Goal: Task Accomplishment & Management: Complete application form

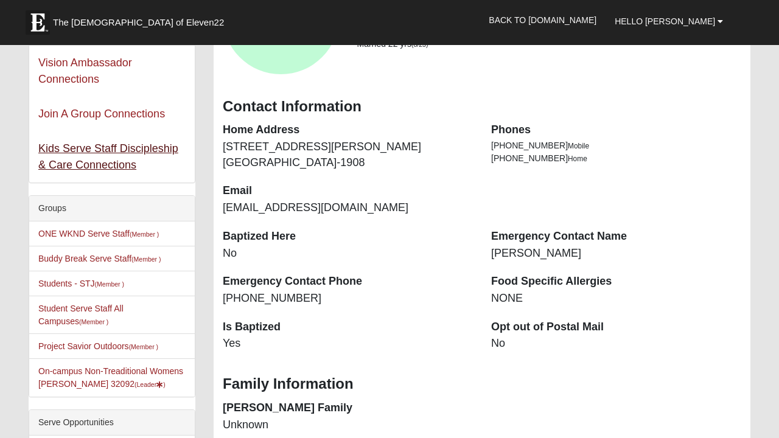
scroll to position [168, 0]
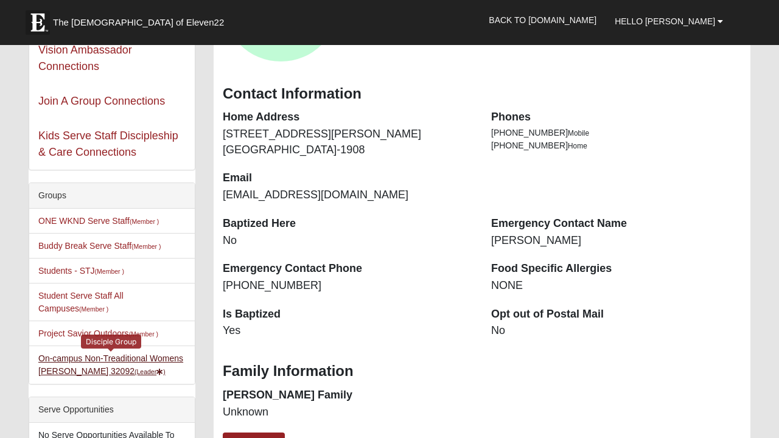
click at [64, 370] on link "On-campus Non-Treaditional Womens Smith 32092 (Leader )" at bounding box center [110, 364] width 145 height 23
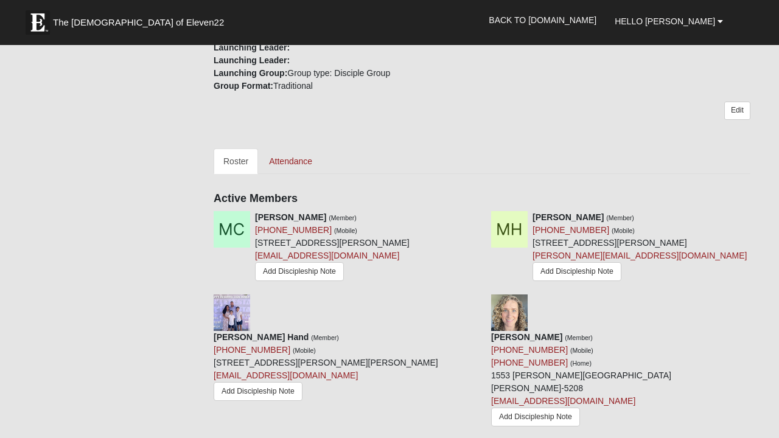
scroll to position [315, 0]
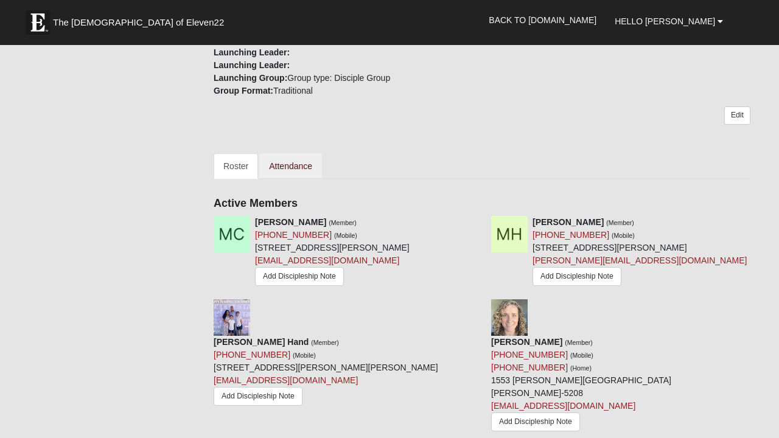
click at [285, 165] on link "Attendance" at bounding box center [290, 166] width 63 height 26
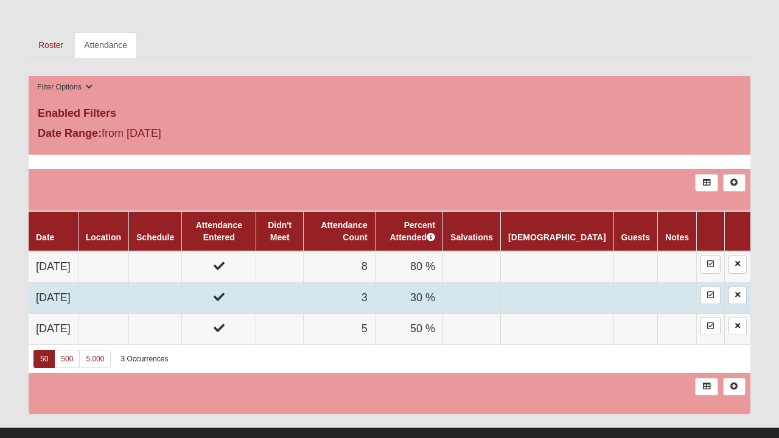
scroll to position [410, 0]
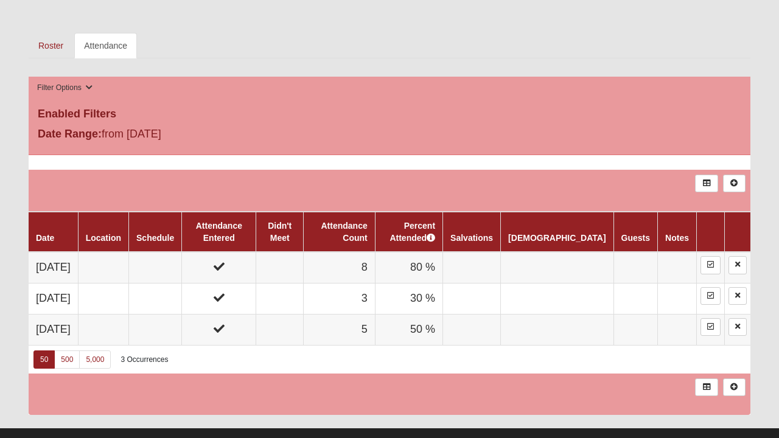
click at [735, 384] on icon at bounding box center [733, 386] width 9 height 7
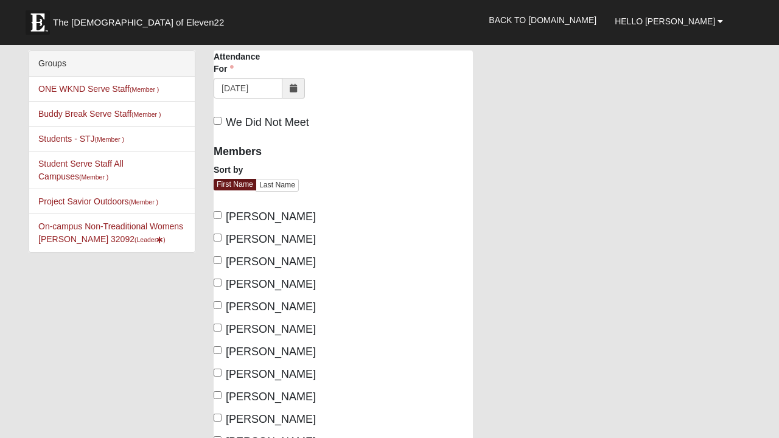
click at [291, 88] on icon at bounding box center [293, 88] width 7 height 9
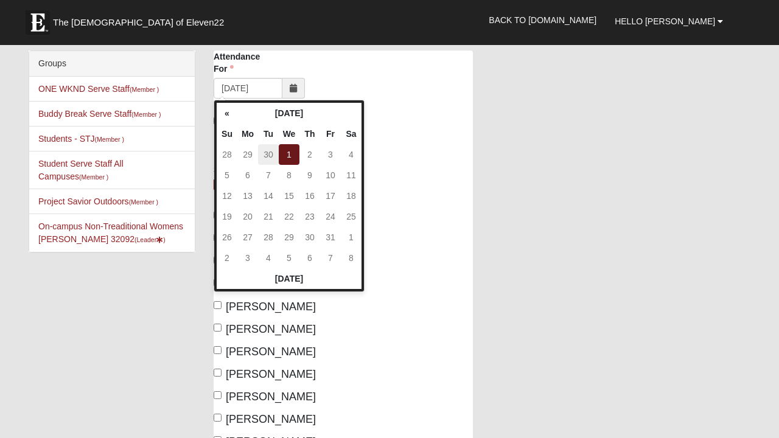
click at [271, 153] on td "30" at bounding box center [268, 154] width 21 height 21
type input "09/30/2025"
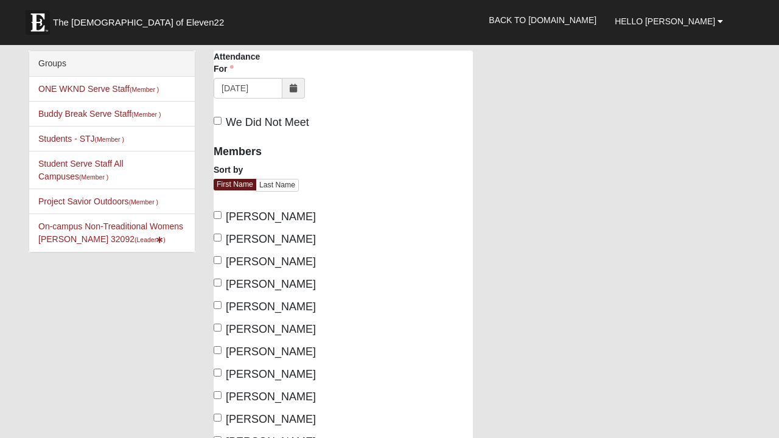
click at [217, 215] on input "[PERSON_NAME]" at bounding box center [218, 215] width 8 height 8
checkbox input "true"
click at [219, 280] on input "Charity McKee" at bounding box center [218, 283] width 8 height 8
checkbox input "true"
click at [217, 260] on input "[PERSON_NAME]" at bounding box center [218, 260] width 8 height 8
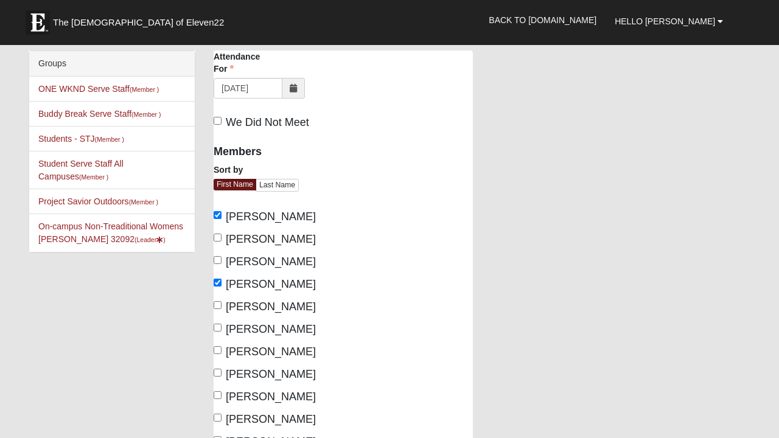
checkbox input "true"
click at [218, 392] on input "Megan Halberstadt" at bounding box center [218, 395] width 8 height 8
checkbox input "true"
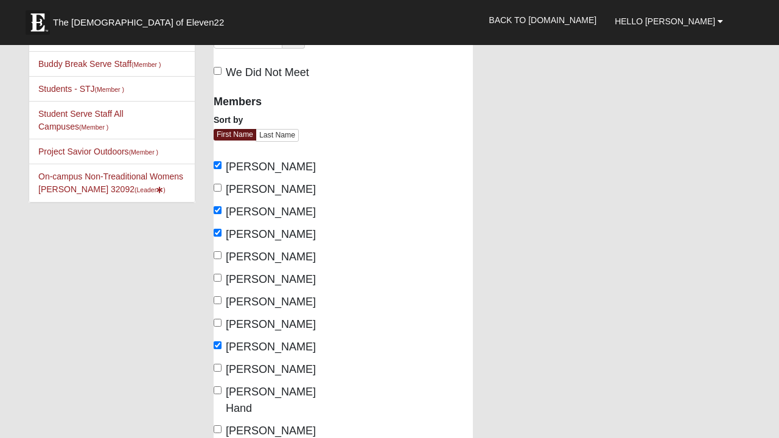
scroll to position [53, 0]
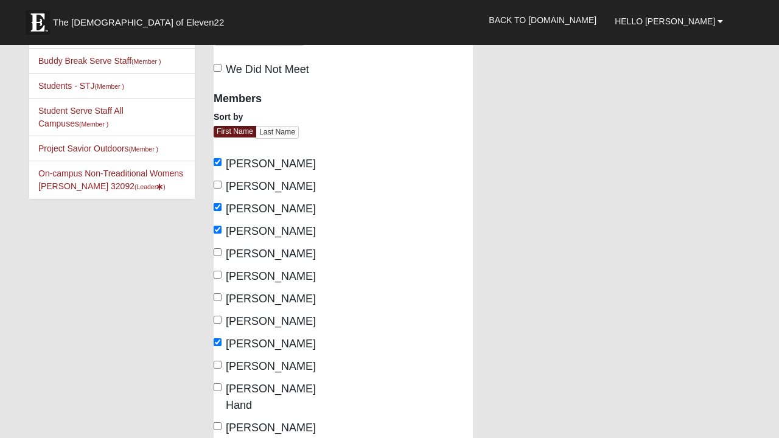
click at [215, 366] on input "Michele Crawford" at bounding box center [218, 365] width 8 height 8
checkbox input "true"
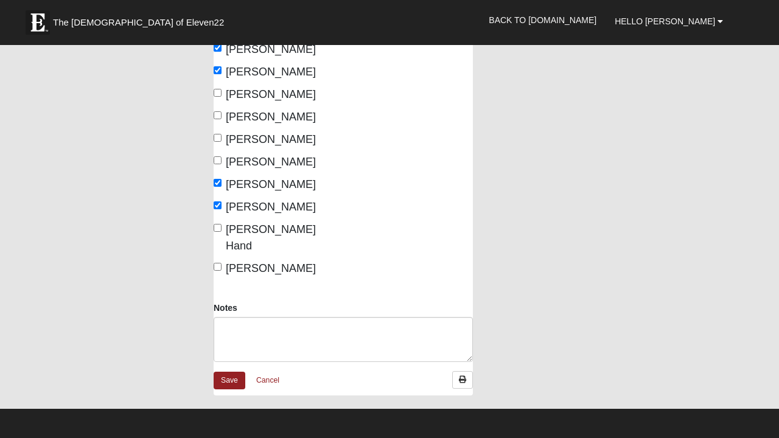
scroll to position [217, 0]
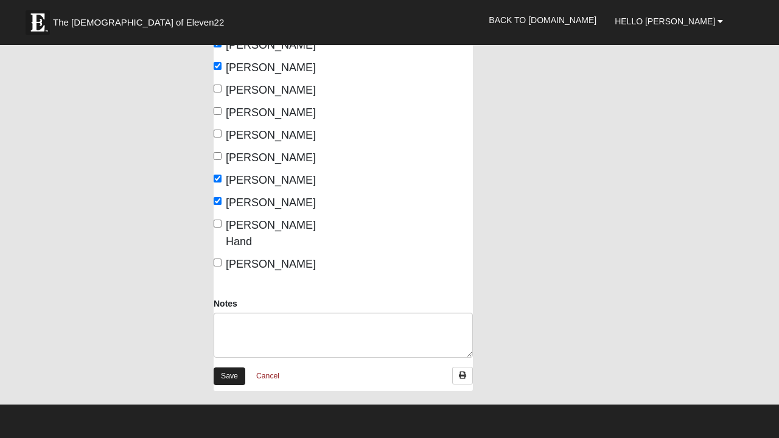
click at [232, 367] on link "Save" at bounding box center [230, 376] width 32 height 18
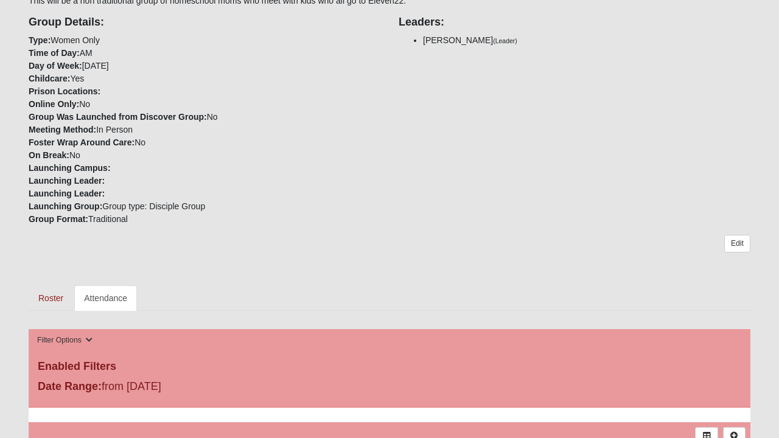
scroll to position [173, 0]
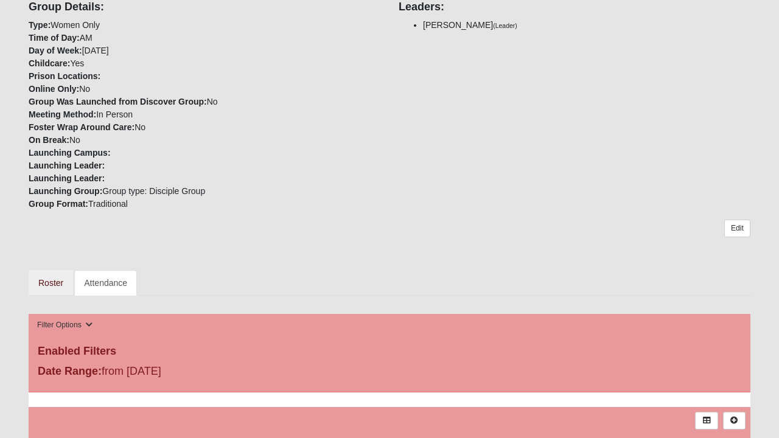
click at [54, 283] on link "Roster" at bounding box center [51, 283] width 44 height 26
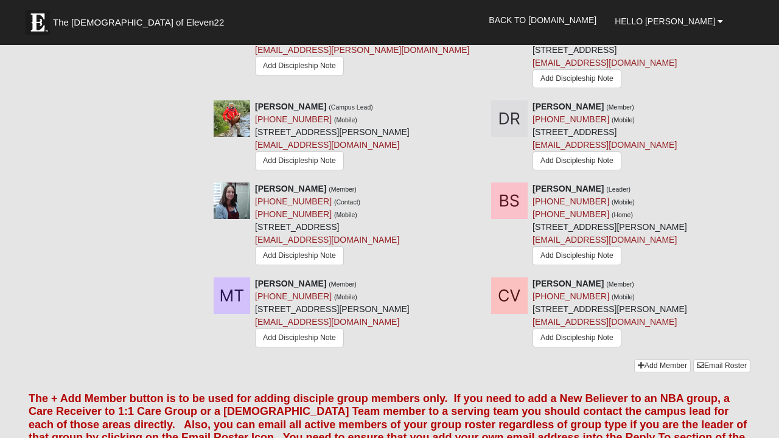
scroll to position [758, 0]
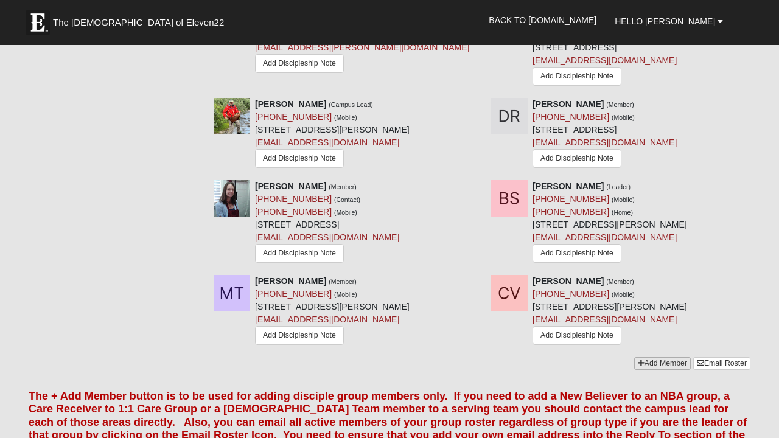
click at [669, 357] on link "Add Member" at bounding box center [662, 363] width 57 height 13
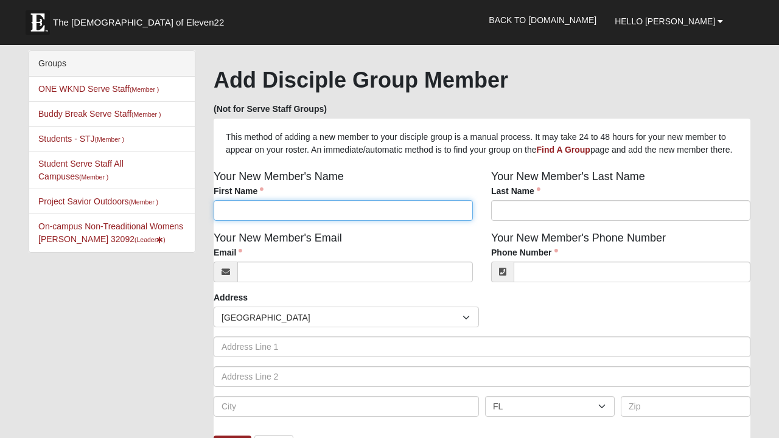
type input "C"
type input "Victoria"
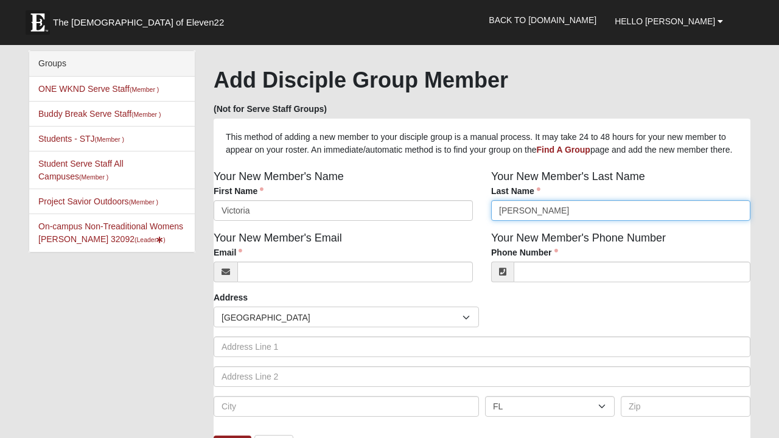
type input "Hayes"
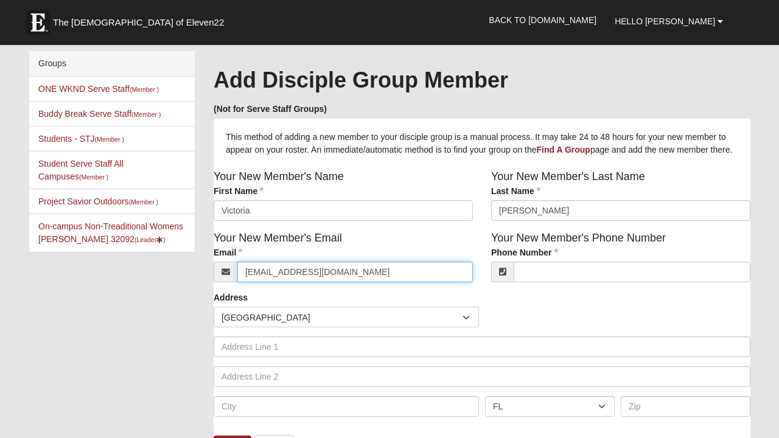
type input "Victoriasilva30@gmail.com"
type input "(914) 671-3012"
click at [539, 291] on div "Your New Member's Phone Number Phone Number (914) 671-3012 Phone Number is requ…" at bounding box center [620, 260] width 277 height 61
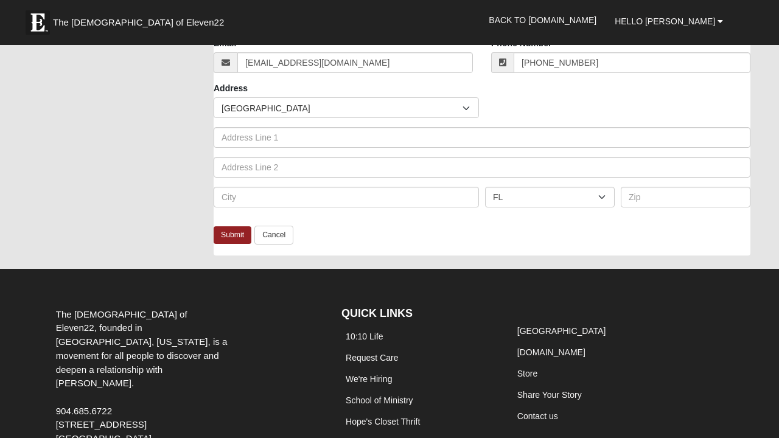
scroll to position [217, 0]
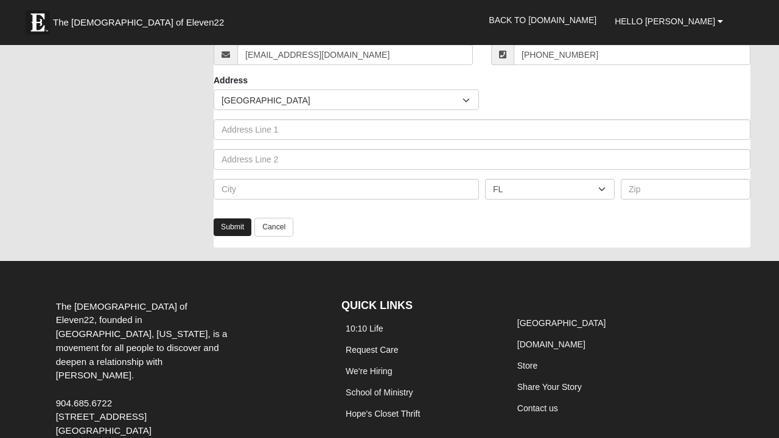
click at [231, 236] on link "Submit" at bounding box center [233, 227] width 38 height 18
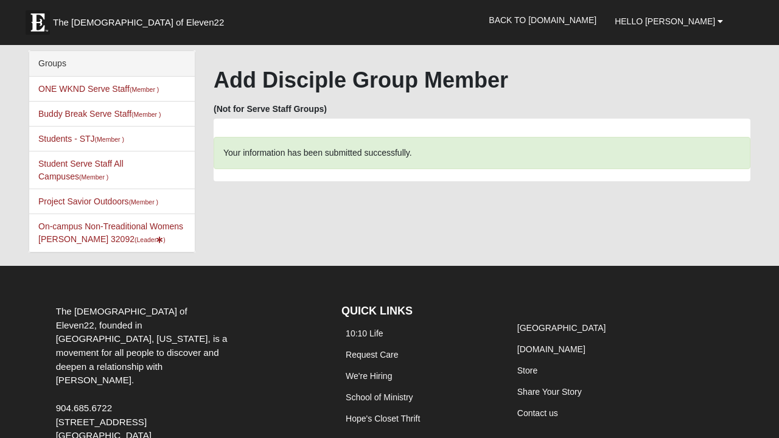
scroll to position [0, 0]
click at [156, 240] on icon at bounding box center [159, 240] width 7 height 7
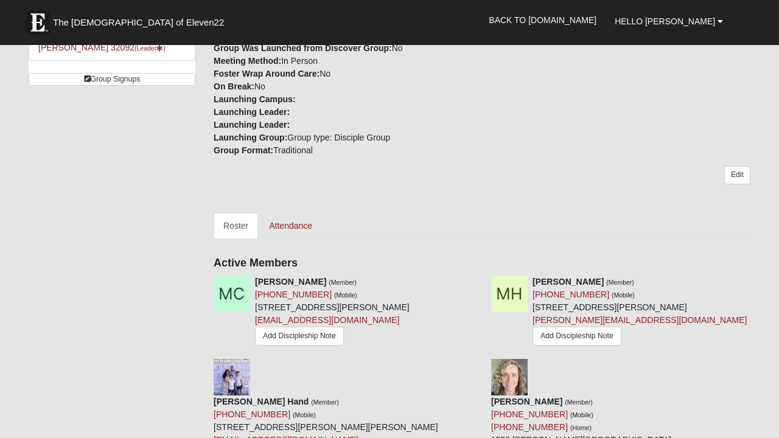
scroll to position [256, 0]
click at [298, 229] on link "Attendance" at bounding box center [290, 225] width 63 height 26
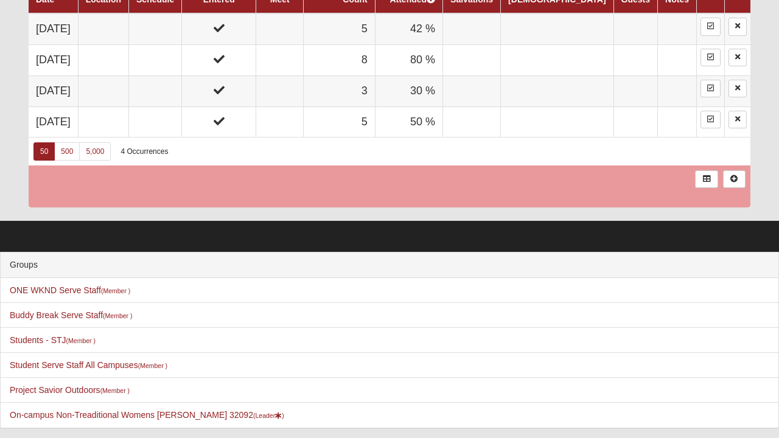
scroll to position [647, 0]
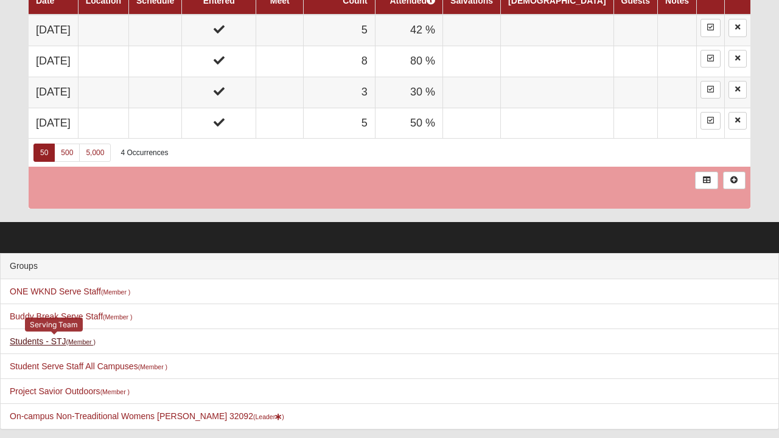
click at [55, 342] on link "Students - STJ (Member )" at bounding box center [53, 341] width 86 height 10
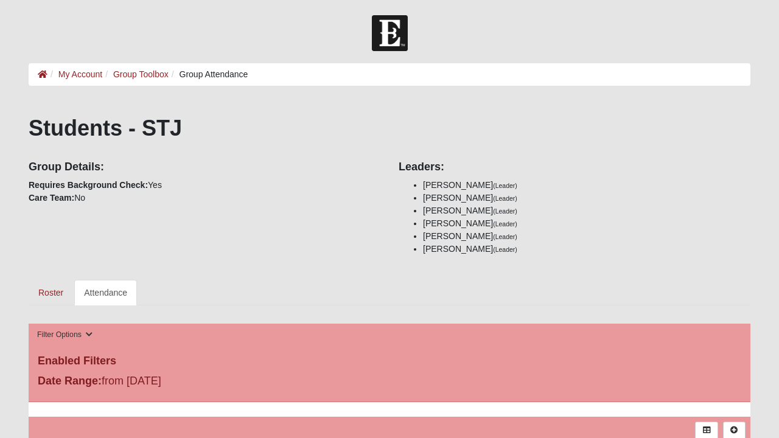
click at [111, 294] on link "Attendance" at bounding box center [105, 293] width 63 height 26
click at [41, 73] on icon at bounding box center [43, 74] width 10 height 9
